Goal: Task Accomplishment & Management: Complete application form

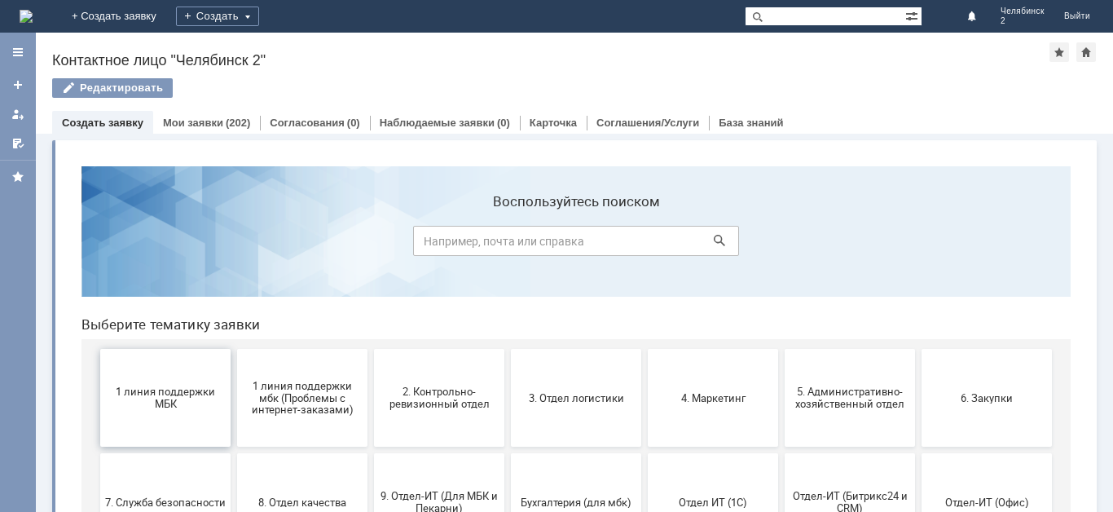
click at [116, 418] on button "1 линия поддержки МБК" at bounding box center [165, 398] width 130 height 98
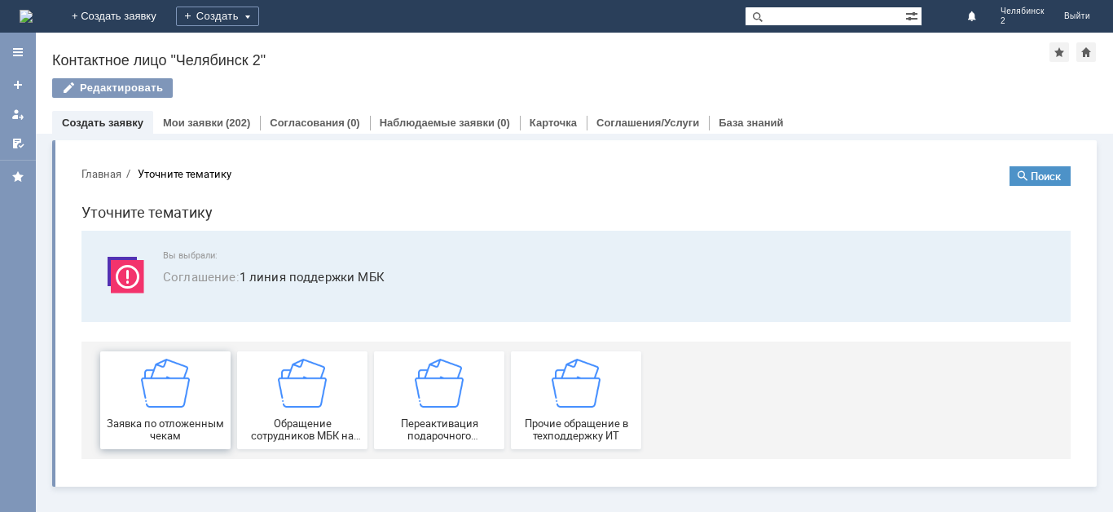
click at [121, 403] on div "Заявка по отложенным чекам" at bounding box center [165, 400] width 121 height 83
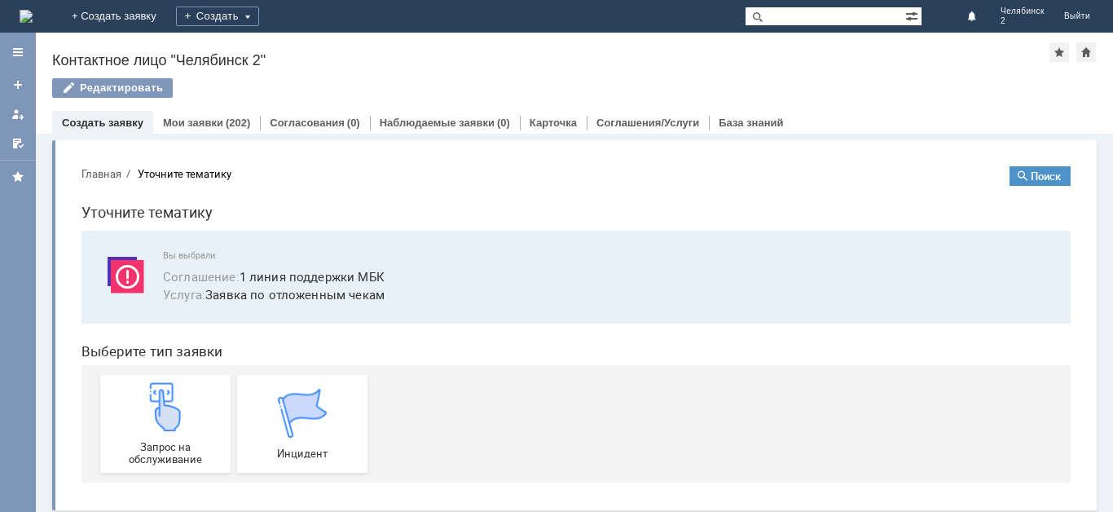
click at [121, 403] on div "Запрос на обслуживание" at bounding box center [165, 423] width 121 height 83
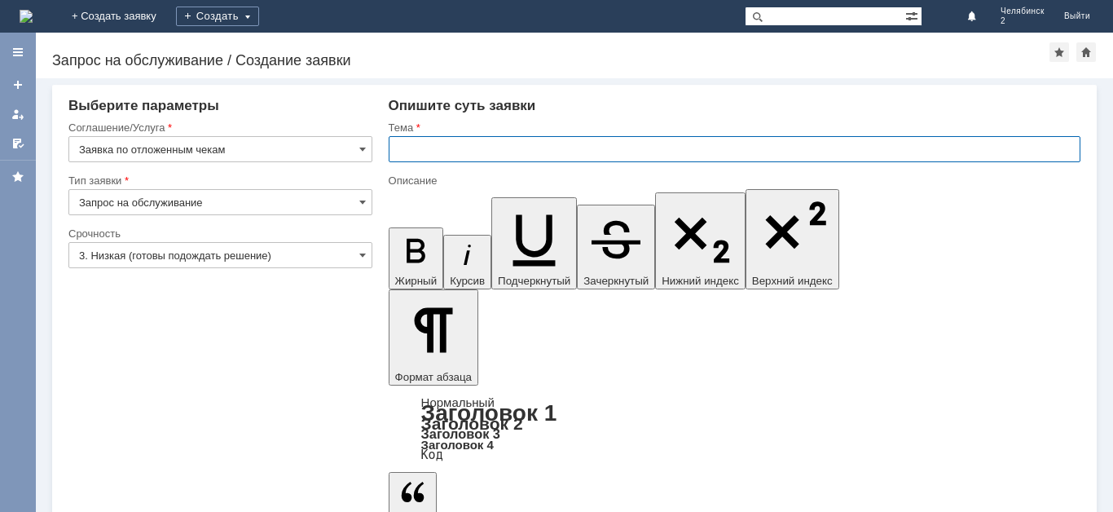
click at [455, 156] on input "text" at bounding box center [735, 149] width 692 height 26
type input "отложенные чеки"
